Goal: Communication & Community: Share content

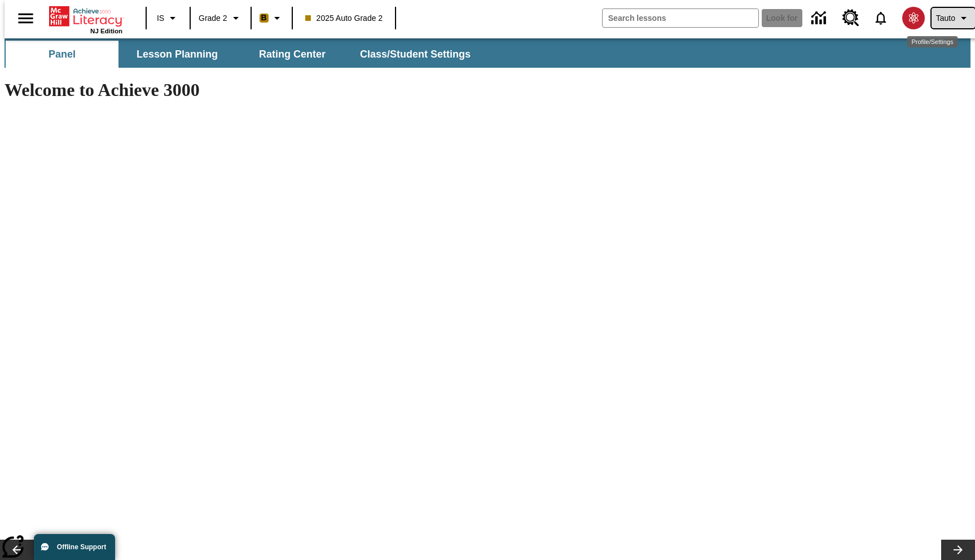
click at [958, 23] on icon "Profile/Settings" at bounding box center [964, 18] width 14 height 14
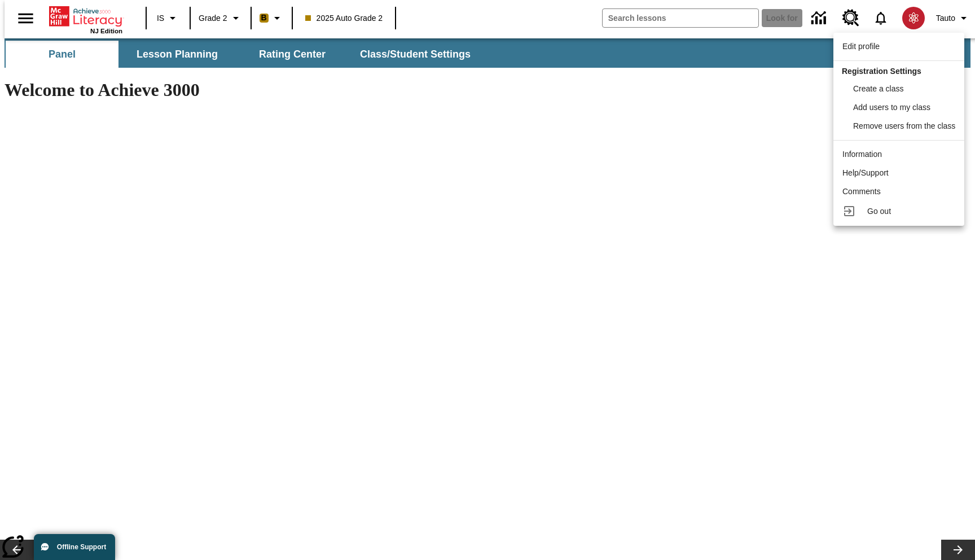
click at [537, 54] on div at bounding box center [487, 280] width 975 height 560
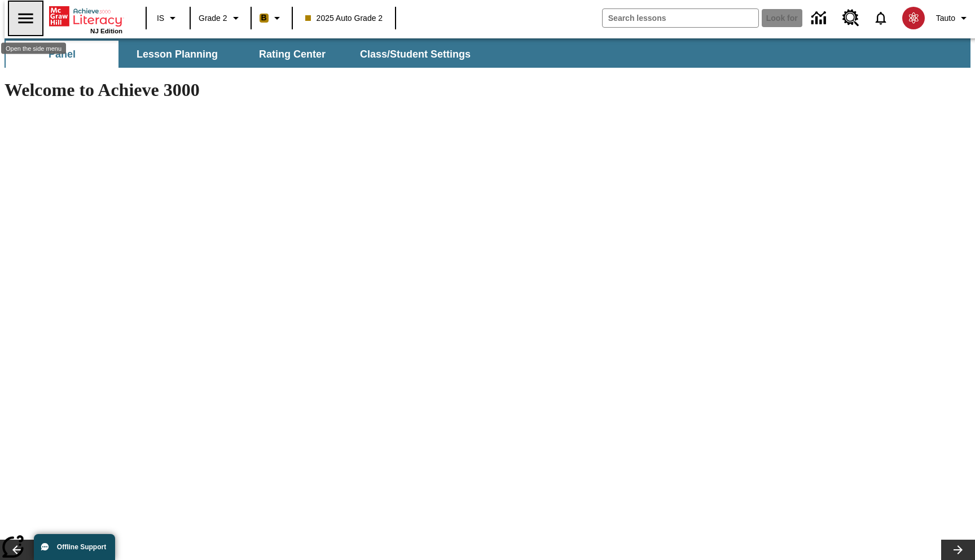
click at [20, 22] on icon "Open the side menu" at bounding box center [25, 18] width 15 height 10
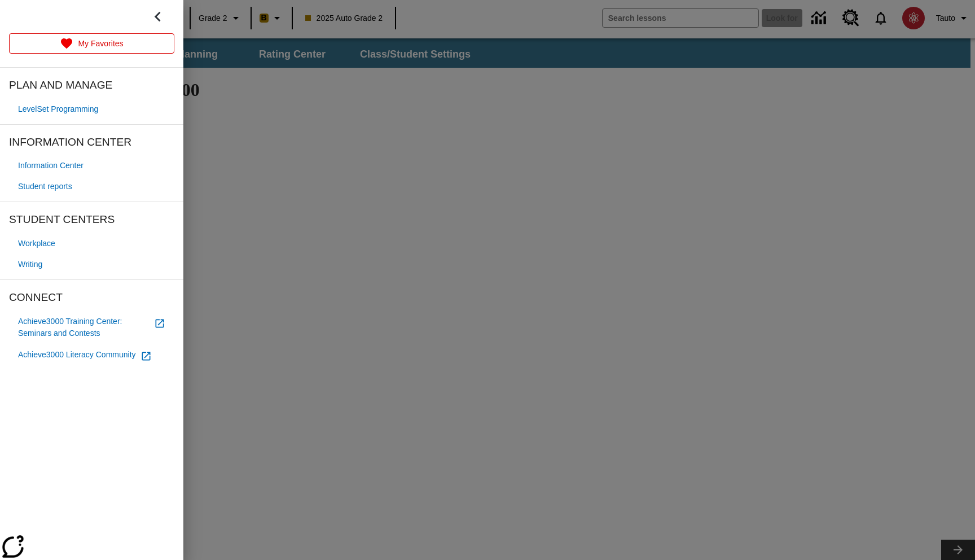
click at [450, 71] on div at bounding box center [487, 280] width 975 height 560
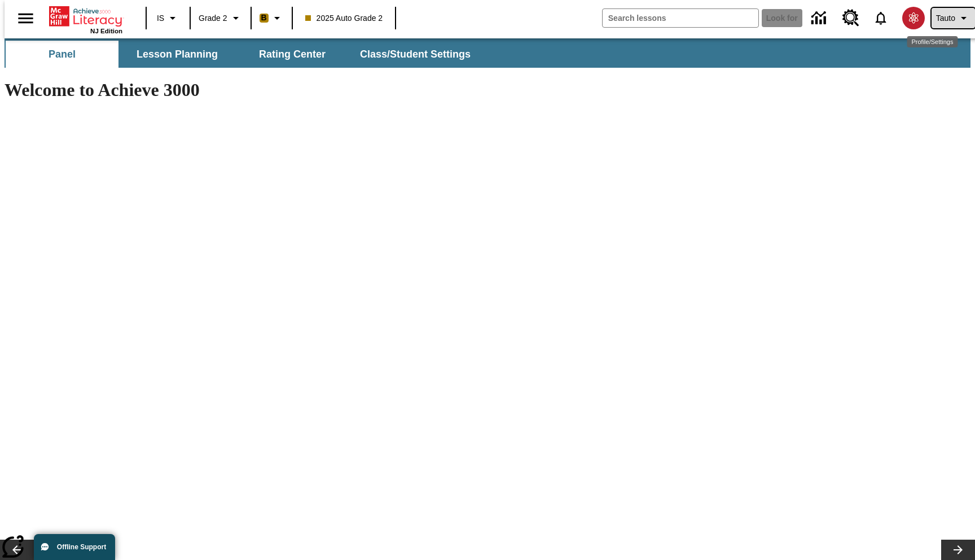
click at [954, 25] on button "Tauto" at bounding box center [953, 18] width 43 height 20
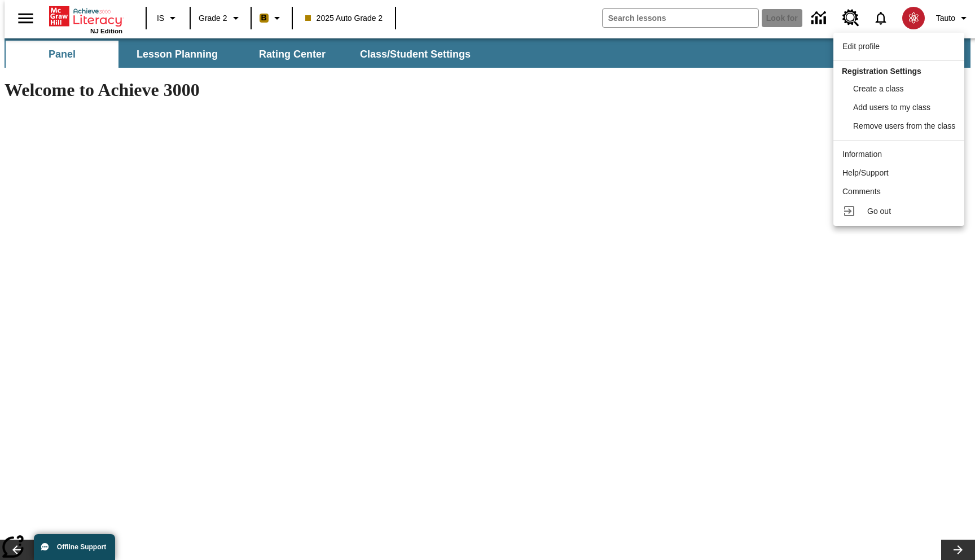
click at [736, 42] on div at bounding box center [487, 280] width 975 height 560
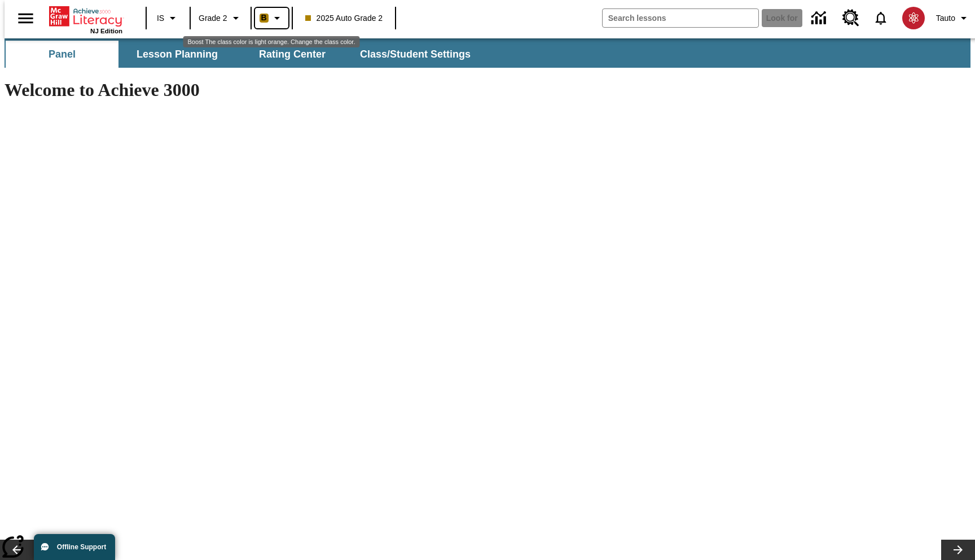
click at [271, 20] on icon "Boost The class color is light orange. Change the class color." at bounding box center [277, 18] width 14 height 14
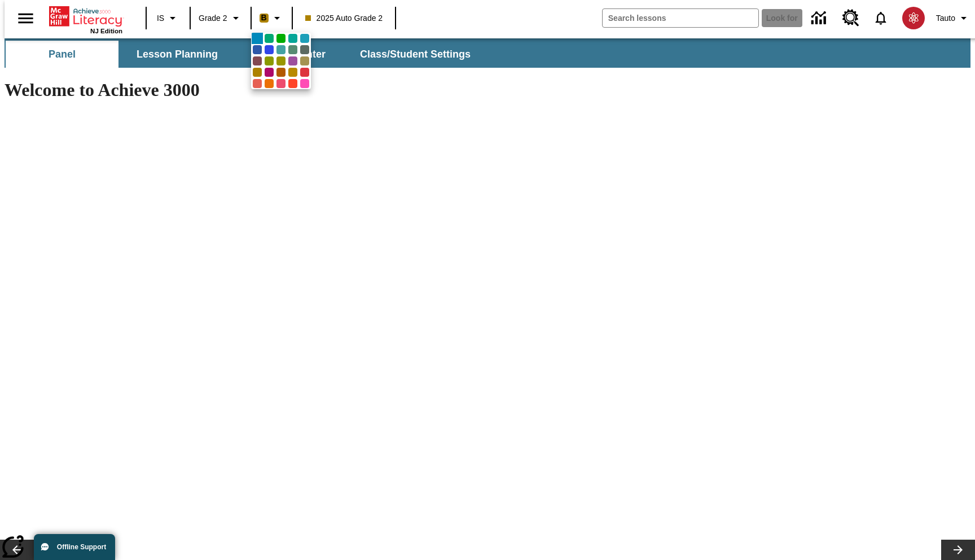
click at [370, 30] on div at bounding box center [487, 280] width 975 height 560
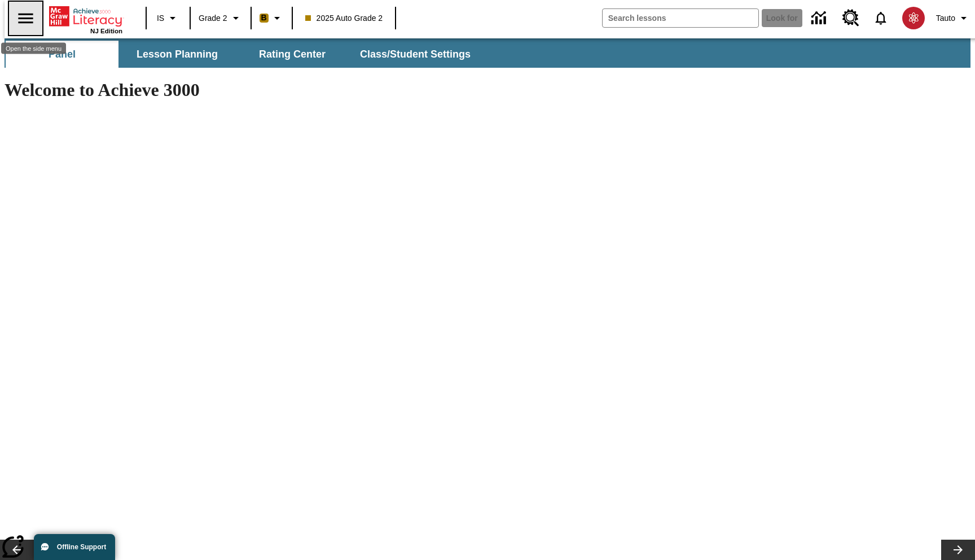
click at [16, 16] on icon "Abrir el menú lateral" at bounding box center [26, 18] width 20 height 20
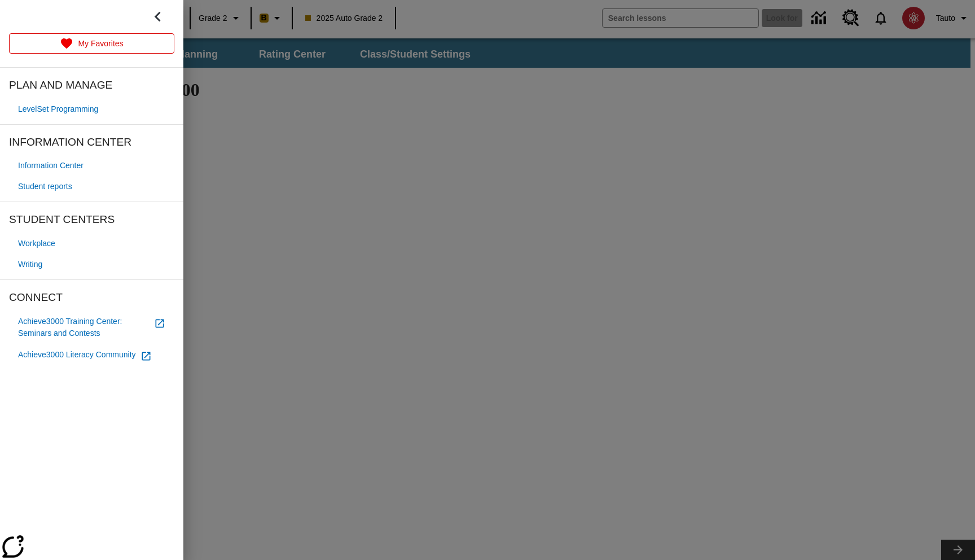
click at [384, 89] on div at bounding box center [487, 280] width 975 height 560
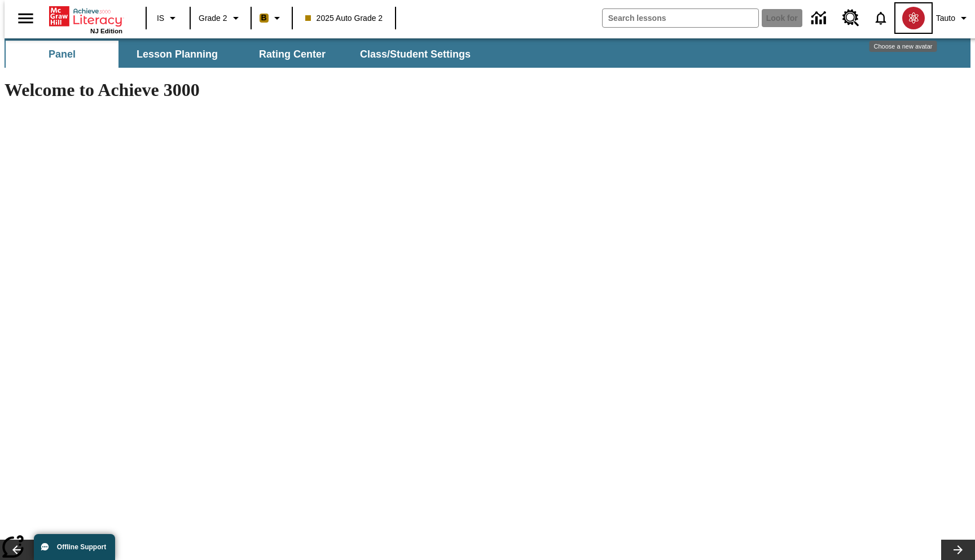
click at [903, 24] on img "Choose a new avatar" at bounding box center [914, 18] width 23 height 23
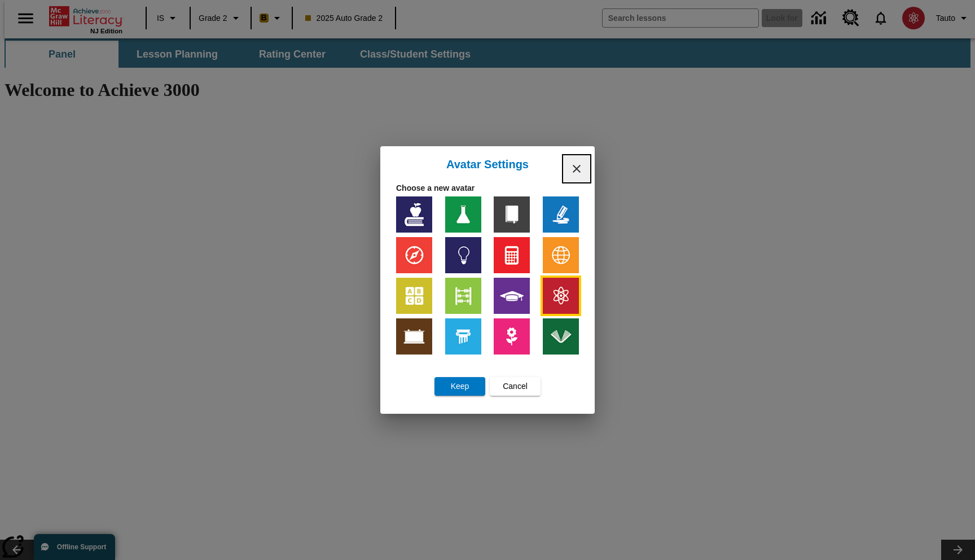
click at [577, 163] on icon "Close" at bounding box center [577, 169] width 14 height 14
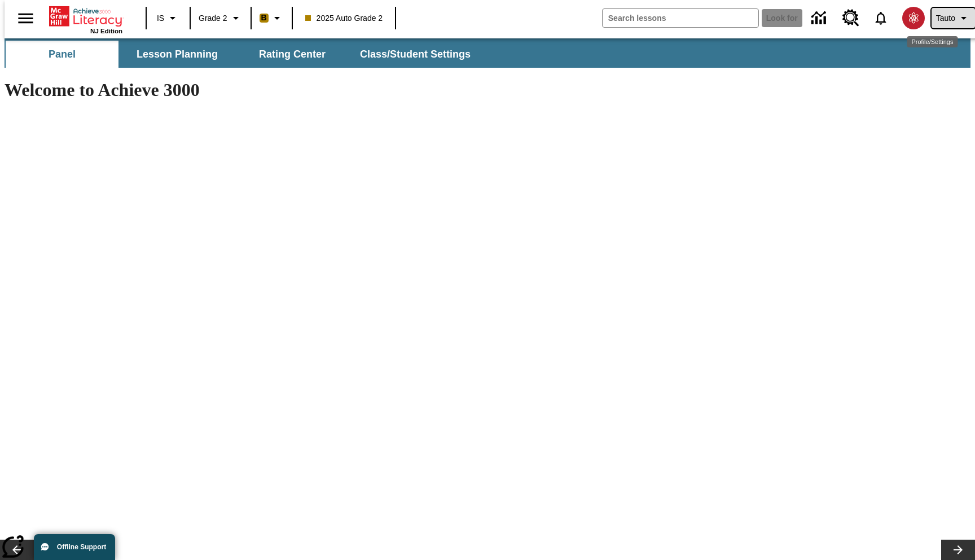
click at [958, 16] on icon "Profile/Settings" at bounding box center [964, 18] width 14 height 14
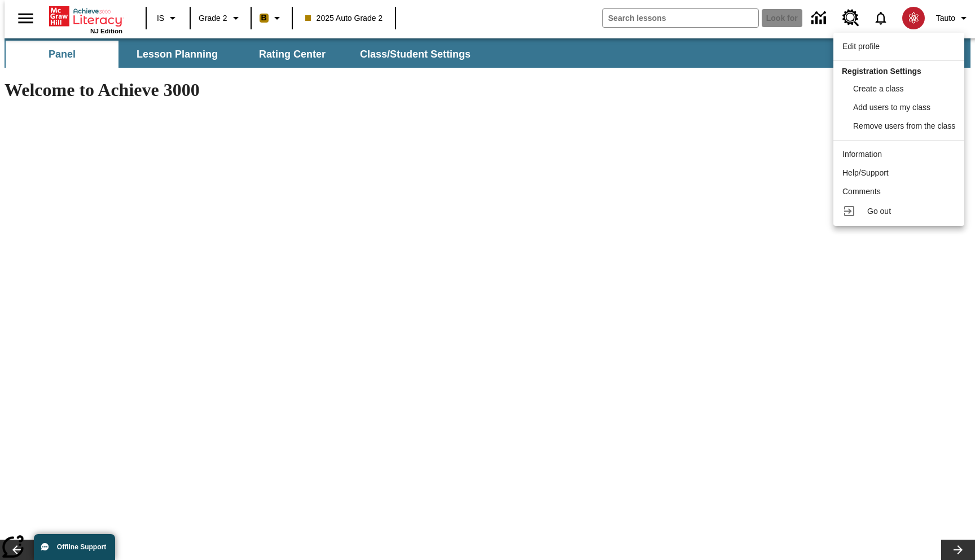
click at [776, 45] on div at bounding box center [487, 280] width 975 height 560
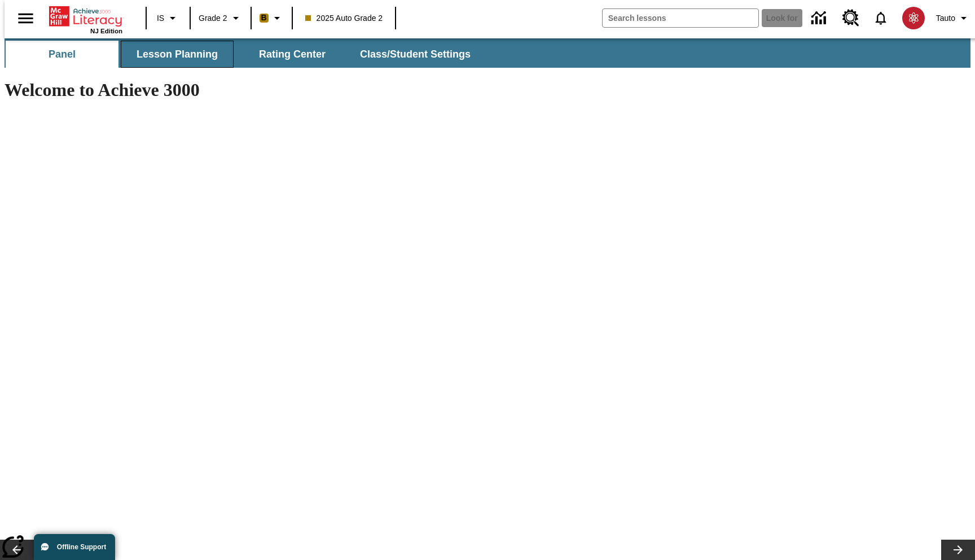
click at [208, 49] on font "Lesson planning" at bounding box center [177, 54] width 81 height 11
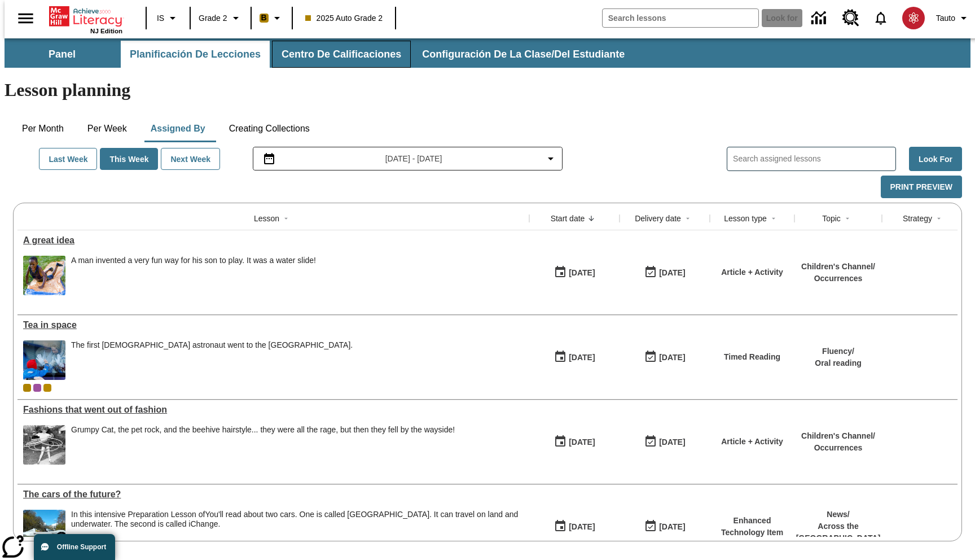
click at [334, 53] on span "Centro de calificaciones" at bounding box center [342, 54] width 120 height 13
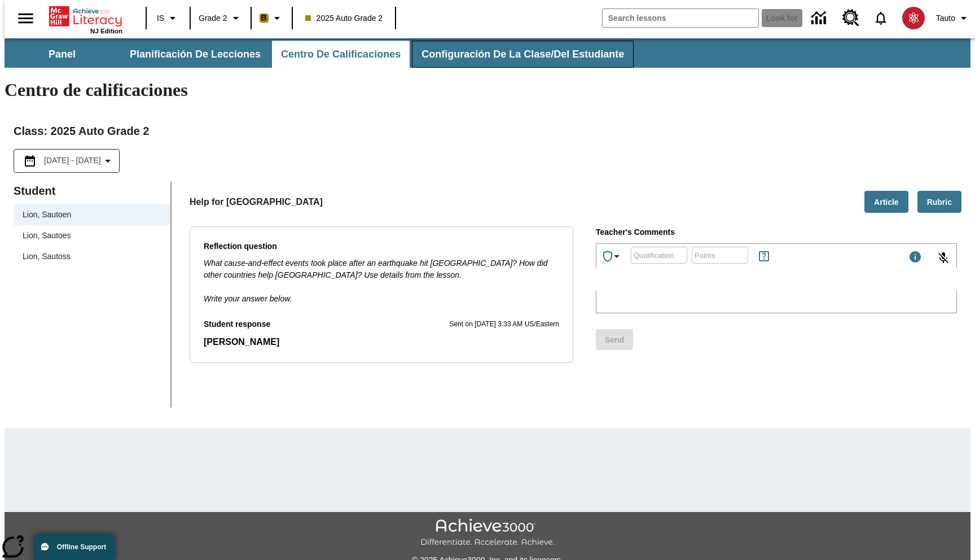
click at [478, 49] on span "Configuración de la clase/del estudiante" at bounding box center [523, 54] width 203 height 13
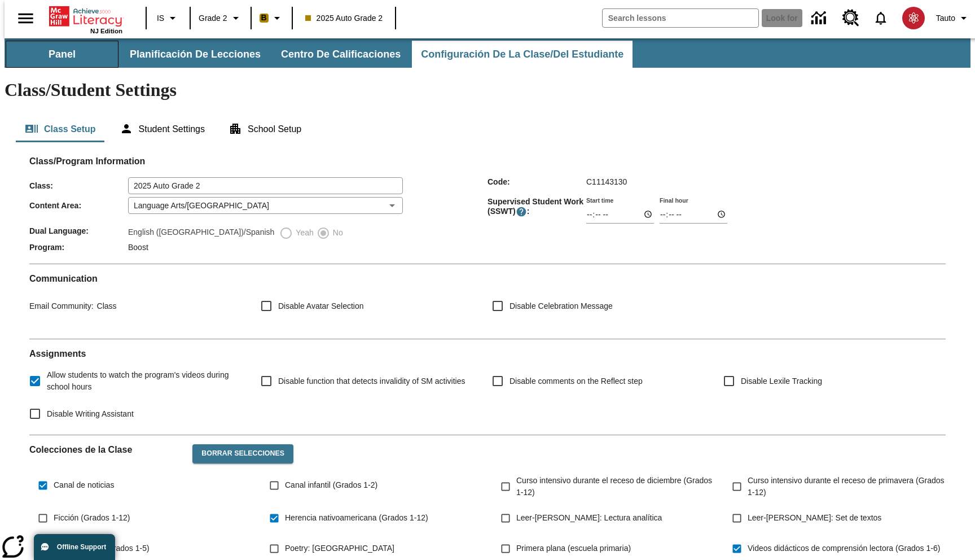
click at [69, 61] on button "Panel" at bounding box center [62, 54] width 113 height 27
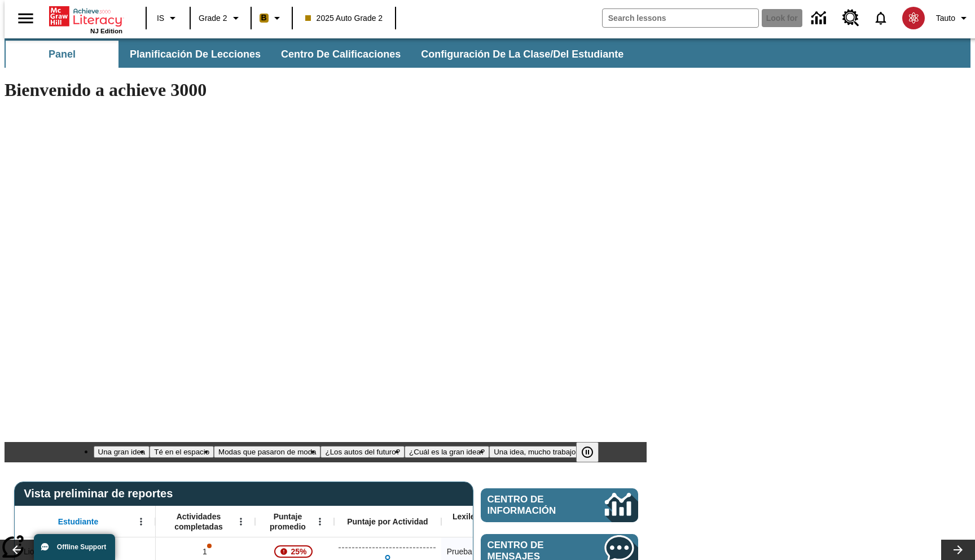
type input "-1"
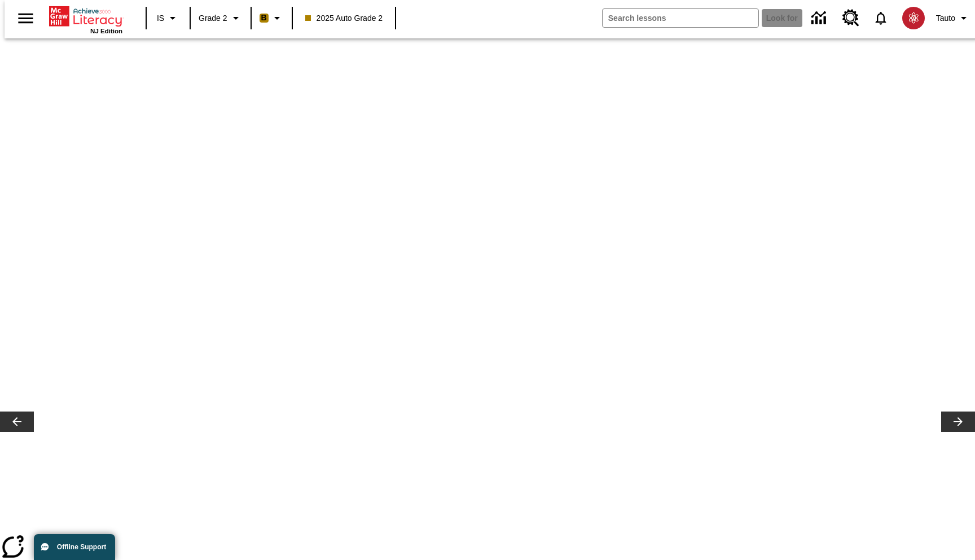
scroll to position [154, 0]
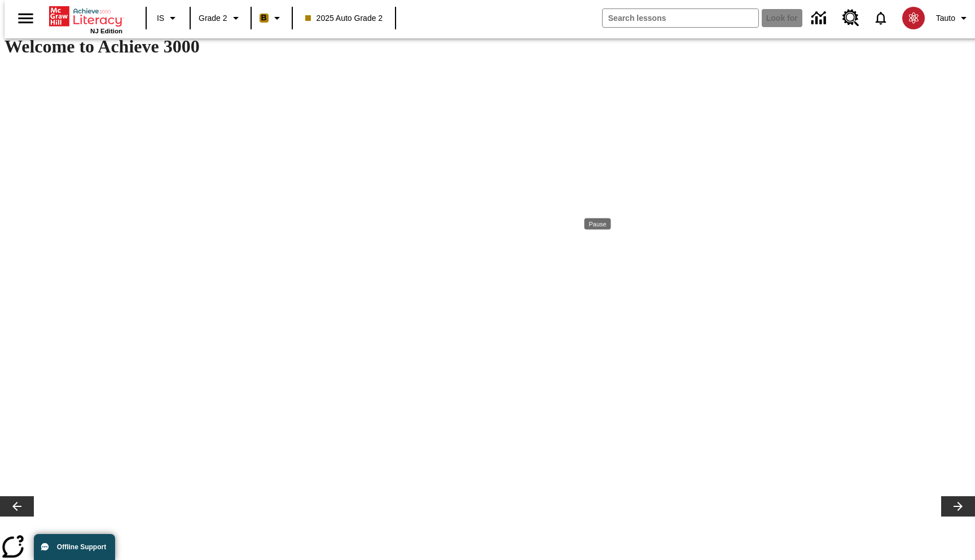
scroll to position [0, 0]
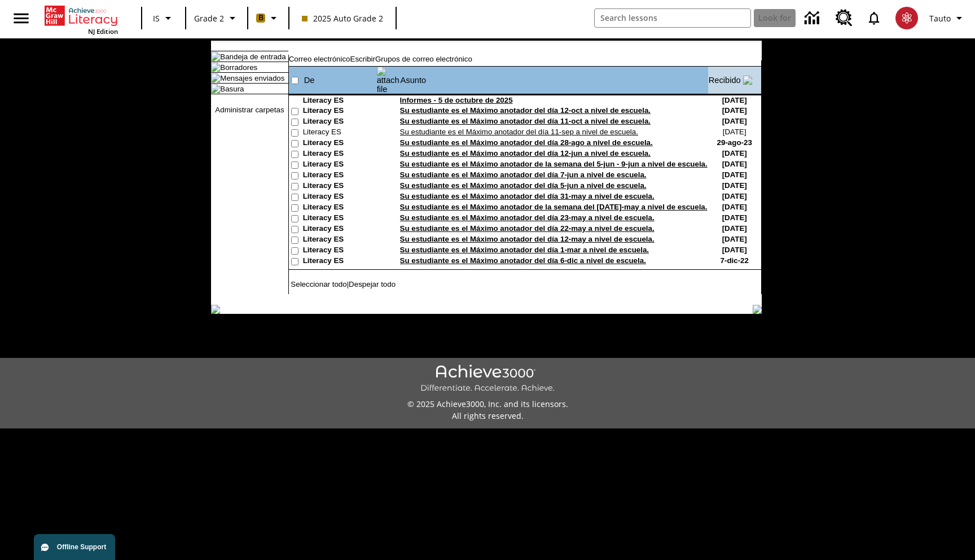
click at [617, 63] on td "Correo electrónico Escribir Grupos de correo electrónico" at bounding box center [525, 60] width 472 height 11
click at [375, 63] on link "Escribir" at bounding box center [363, 59] width 25 height 8
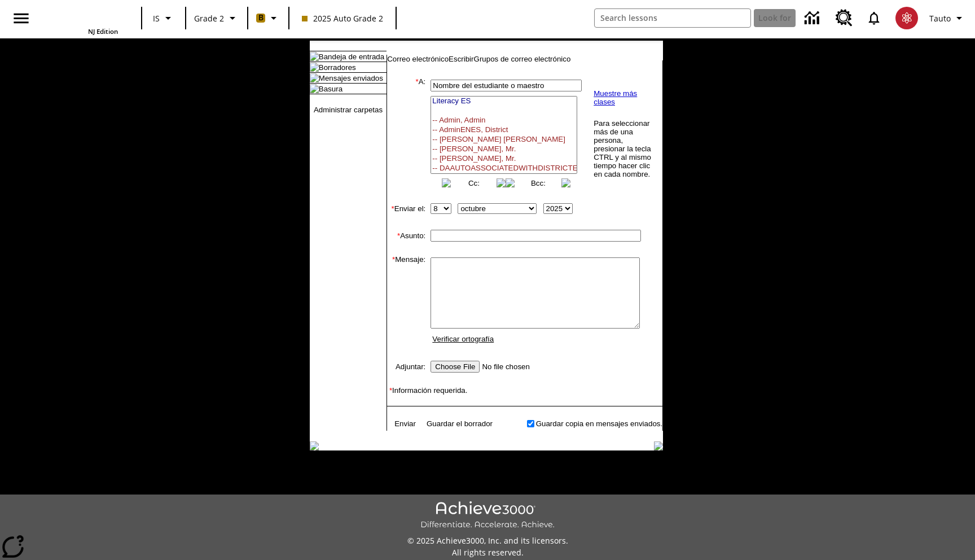
select select
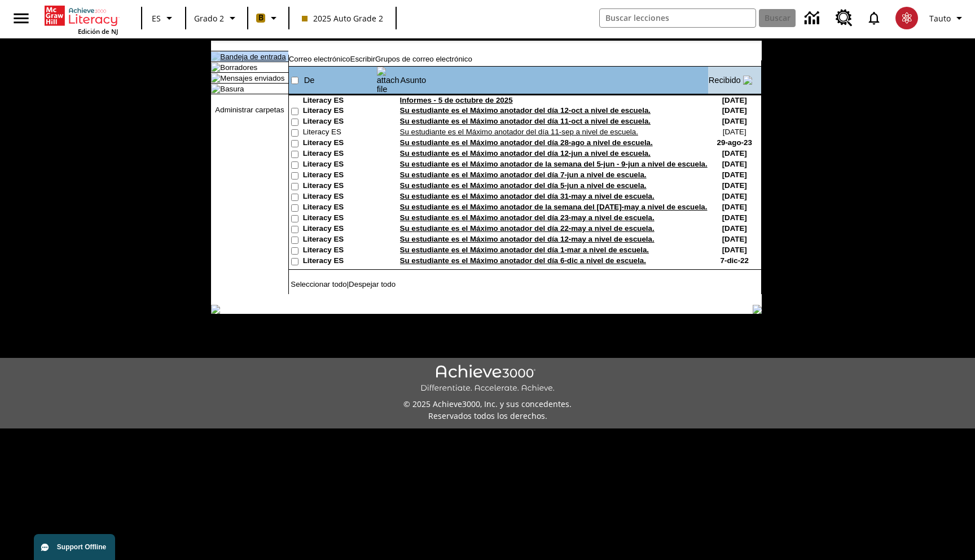
drag, startPoint x: 288, startPoint y: 97, endPoint x: 220, endPoint y: 97, distance: 67.7
click at [220, 62] on tr "Bandeja de entrada" at bounding box center [249, 56] width 77 height 10
copy tr "Bandeja de entrada"
click at [260, 61] on link "Bandeja de entrada" at bounding box center [252, 56] width 65 height 8
drag, startPoint x: 259, startPoint y: 108, endPoint x: 220, endPoint y: 107, distance: 38.4
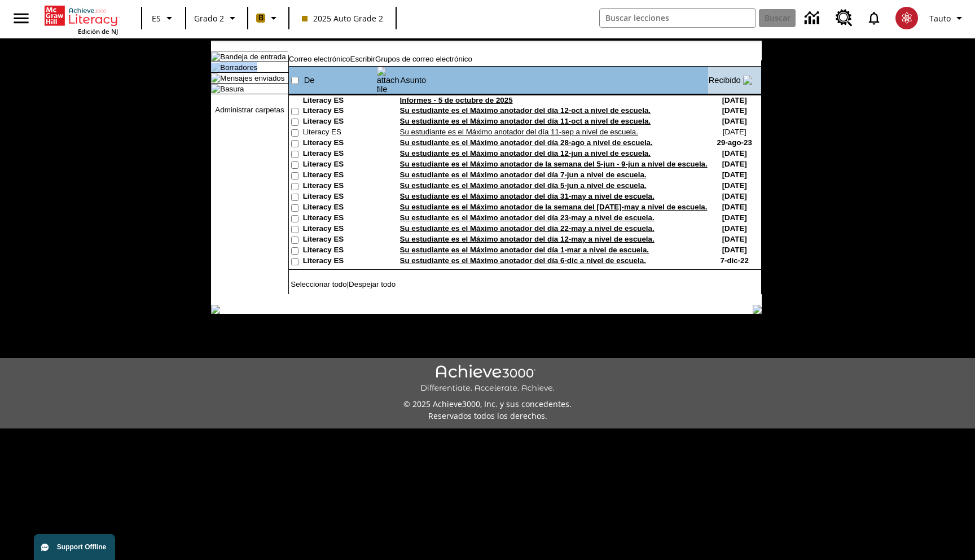
click at [220, 72] on tr "Borradores" at bounding box center [249, 67] width 77 height 10
copy tr "Borradores"
click at [493, 318] on div "Bandeja de entrada Borradores Mensajes enviados Basura Administrar carpetas Cor…" at bounding box center [486, 193] width 550 height 304
drag, startPoint x: 286, startPoint y: 121, endPoint x: 220, endPoint y: 124, distance: 66.6
click at [220, 83] on tr "Mensajes enviados" at bounding box center [249, 78] width 77 height 10
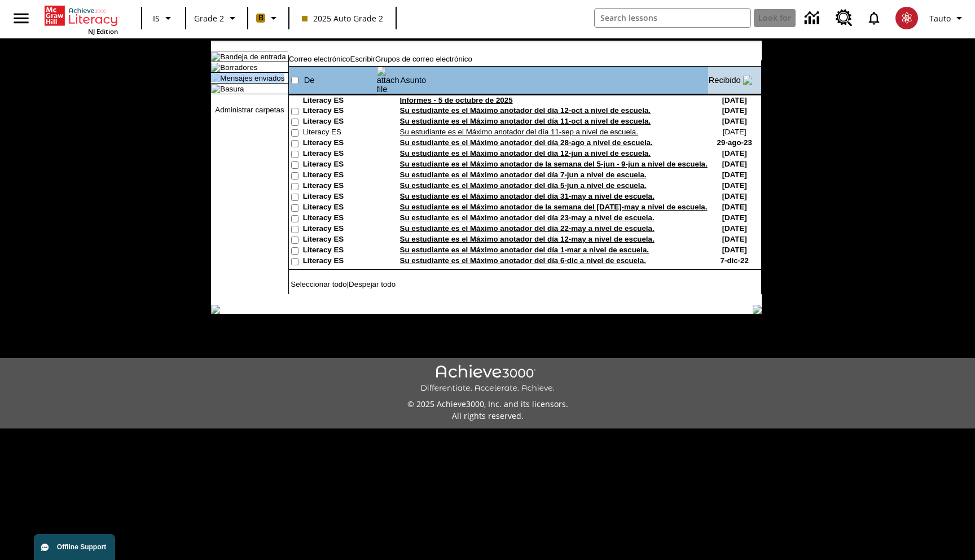
copy tr "Mensajes enviados"
click at [240, 93] on link "Basura" at bounding box center [232, 89] width 24 height 8
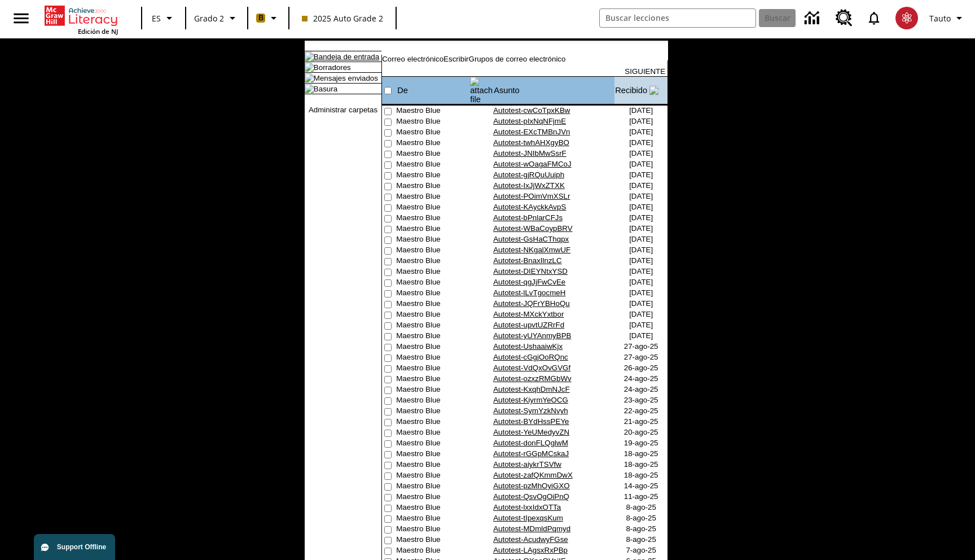
click at [341, 61] on link "Bandeja de entrada" at bounding box center [346, 56] width 65 height 8
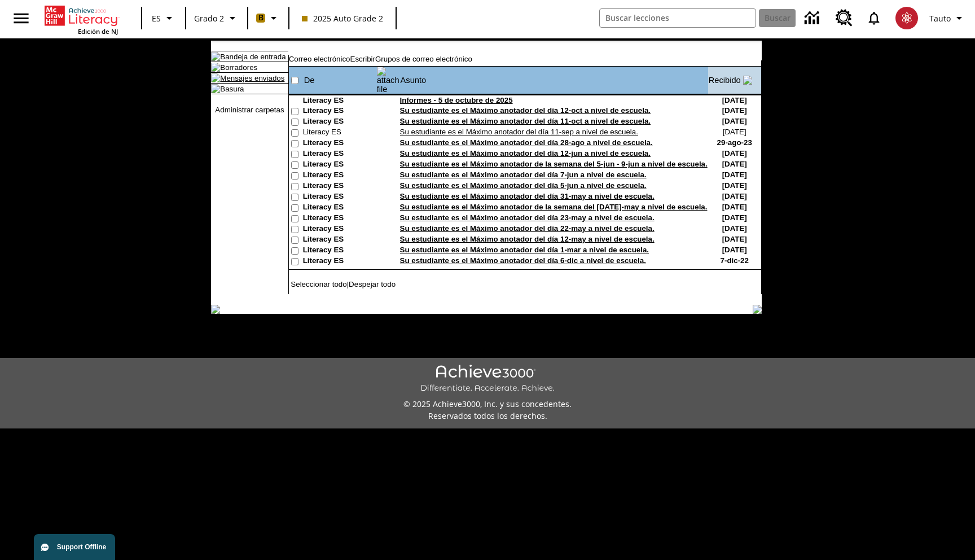
click at [262, 82] on link "Mensajes enviados" at bounding box center [252, 78] width 64 height 8
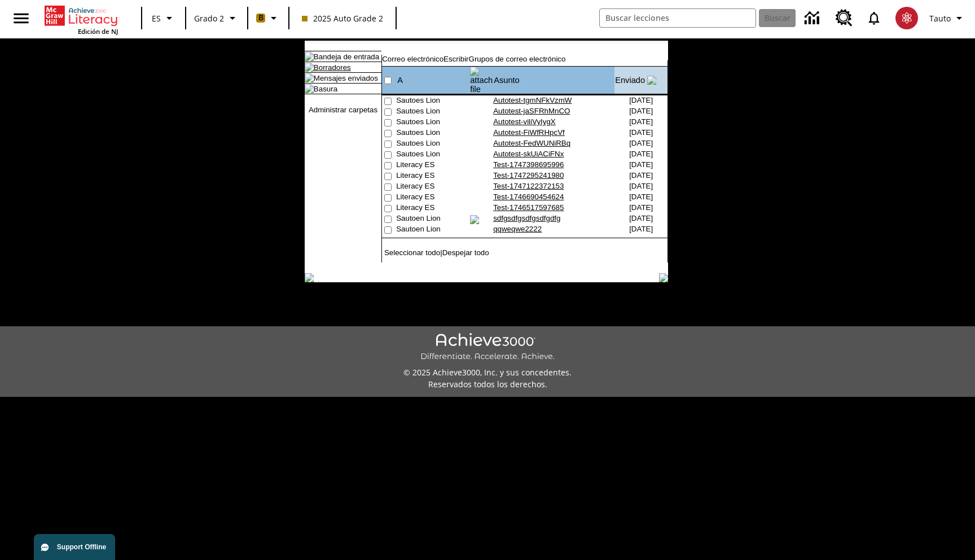
click at [330, 72] on link "Borradores" at bounding box center [332, 67] width 37 height 8
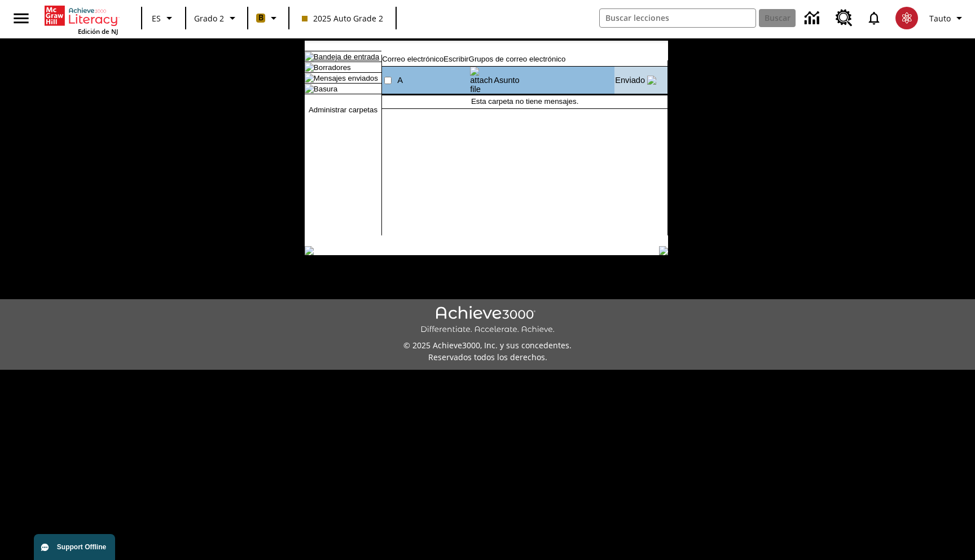
click at [328, 61] on link "Bandeja de entrada" at bounding box center [346, 56] width 65 height 8
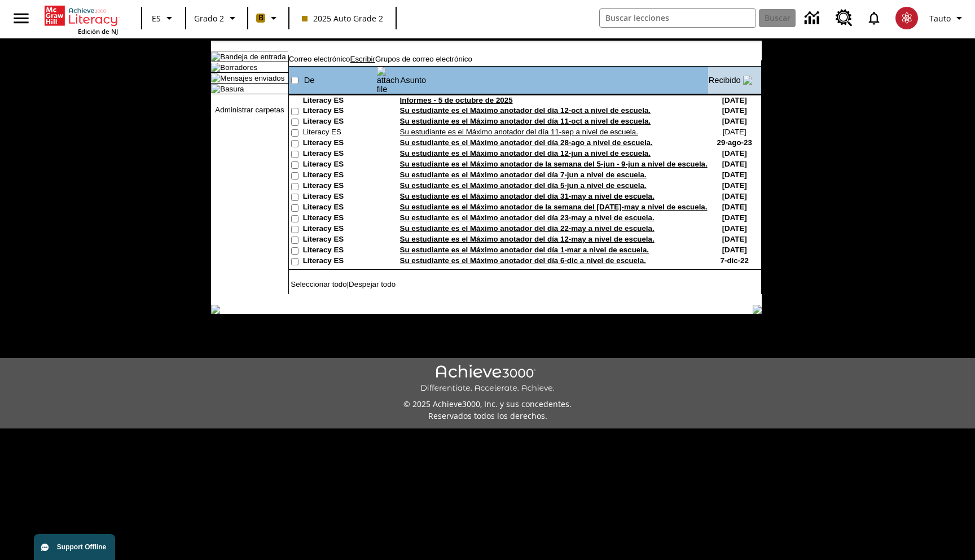
click at [375, 63] on link "Escribir" at bounding box center [363, 59] width 25 height 8
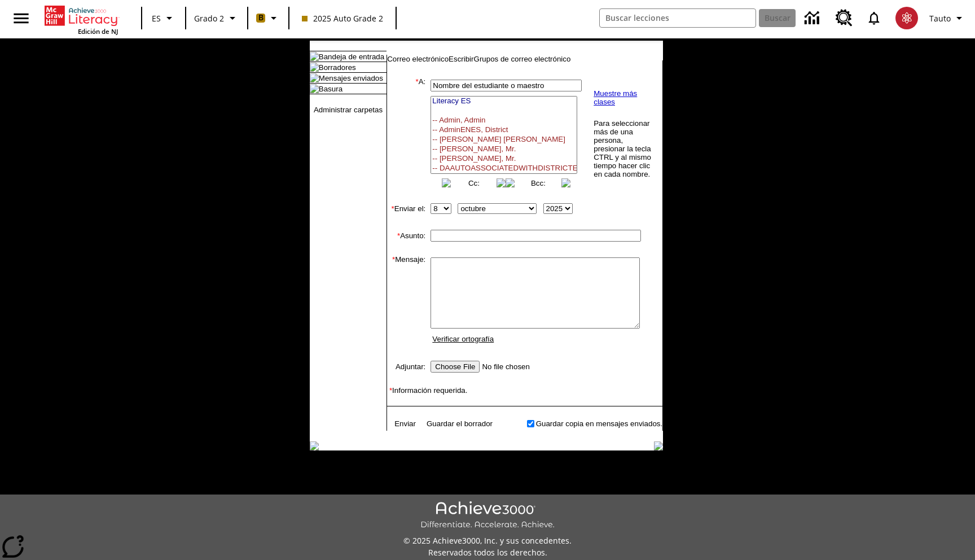
select select
click at [748, 127] on td "Bandeja de entrada Borradores Mensajes enviados Basura Administrar carpetas Cor…" at bounding box center [487, 267] width 973 height 454
click at [495, 91] on input "Nombre del estudiante o maestro" at bounding box center [506, 86] width 151 height 12
